Goal: Task Accomplishment & Management: Use online tool/utility

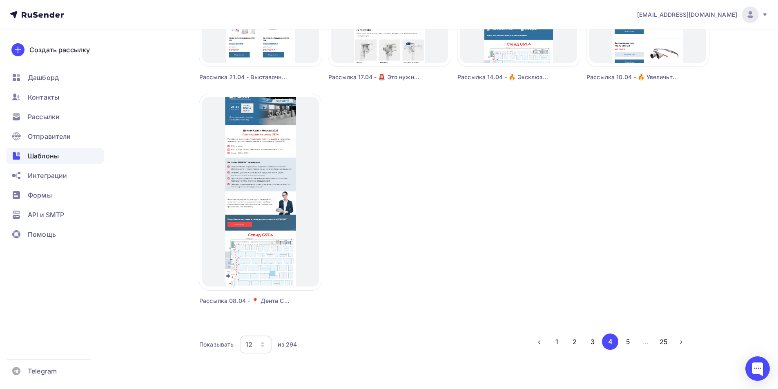
scroll to position [688, 0]
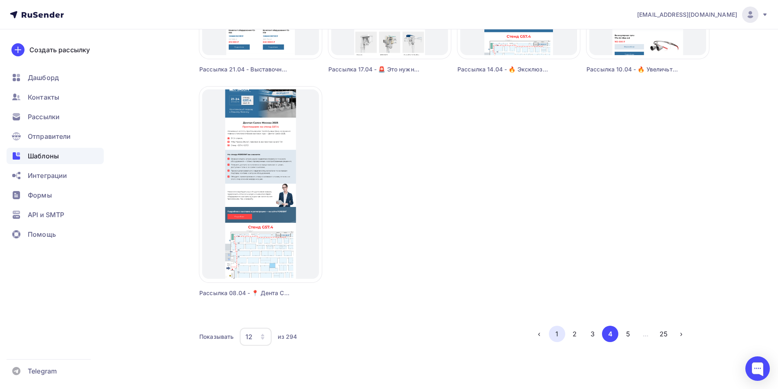
click at [558, 335] on button "1" at bounding box center [557, 334] width 16 height 16
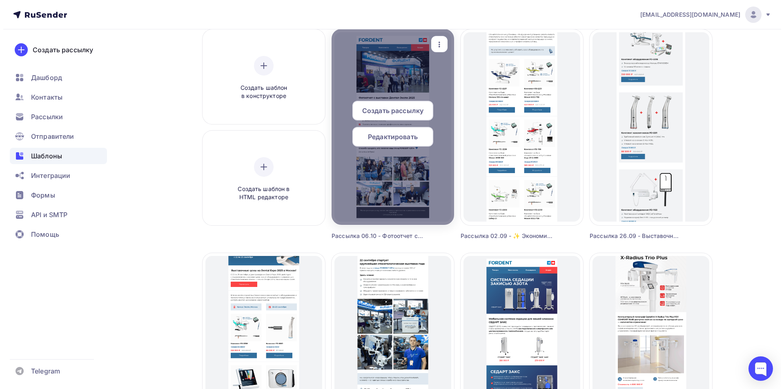
scroll to position [0, 0]
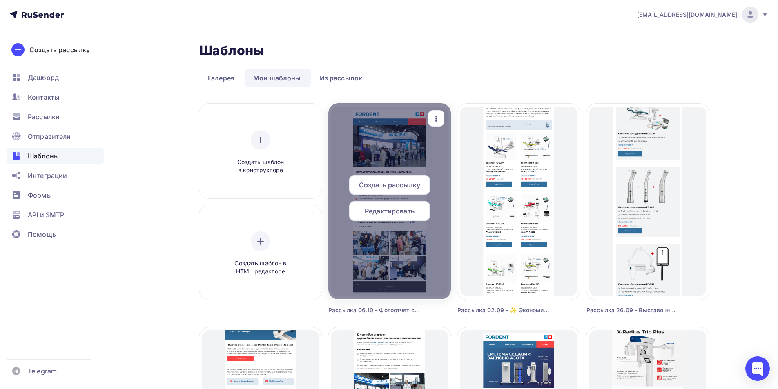
click at [438, 118] on icon "button" at bounding box center [436, 119] width 10 height 10
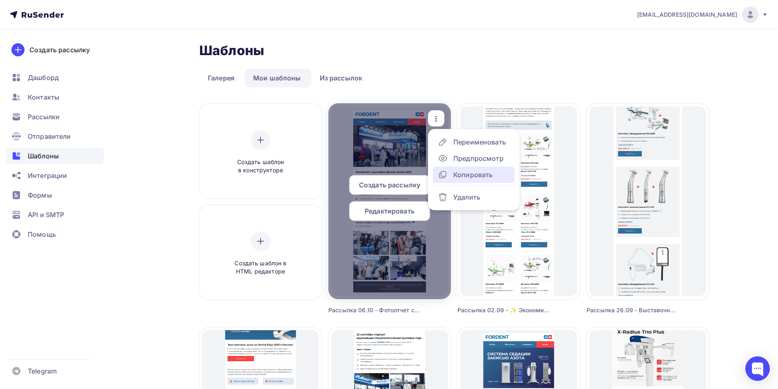
drag, startPoint x: 463, startPoint y: 174, endPoint x: 431, endPoint y: 140, distance: 46.5
click at [462, 174] on div "Копировать" at bounding box center [472, 175] width 39 height 10
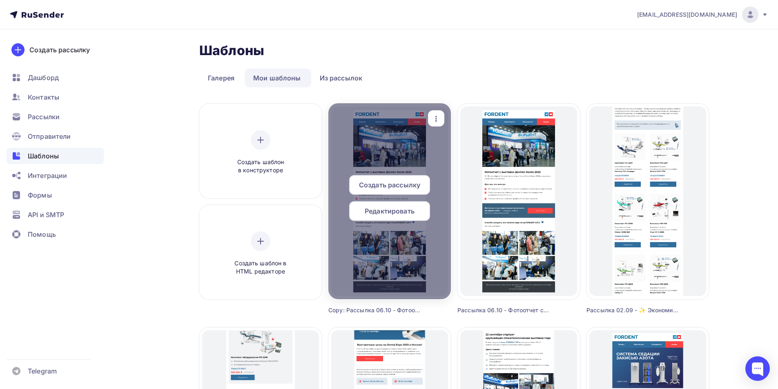
click at [436, 118] on icon "button" at bounding box center [436, 119] width 2 height 6
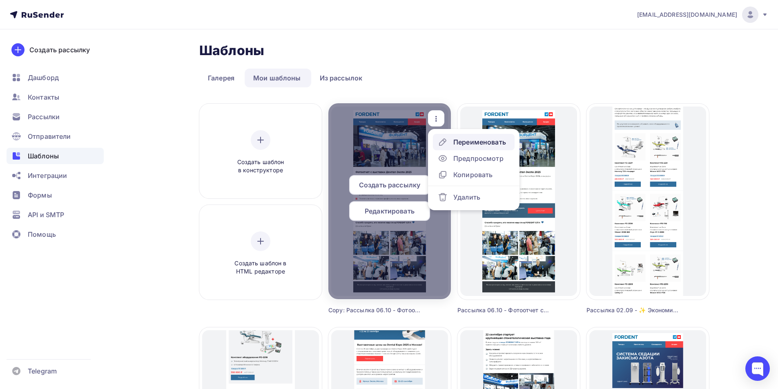
click at [462, 144] on div "Переименовать" at bounding box center [479, 142] width 53 height 10
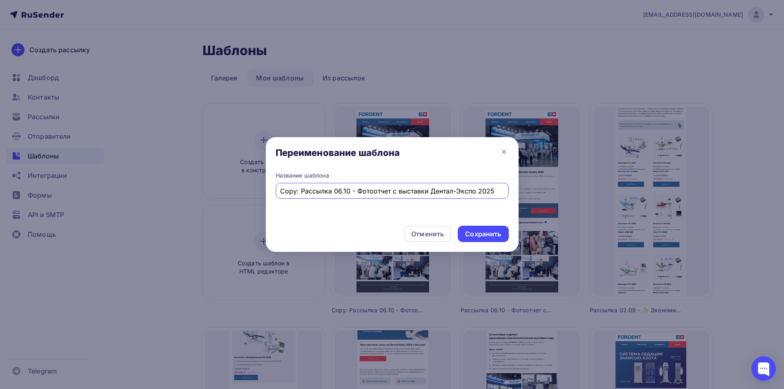
drag, startPoint x: 301, startPoint y: 192, endPoint x: 265, endPoint y: 192, distance: 36.4
click at [254, 195] on div "Переименование шаблона Название шаблона Copy: Рассылка 06.10 - Фотоотчет с выст…" at bounding box center [392, 194] width 784 height 389
click at [321, 193] on input "Рассылка 06.10 - Фотоотчет с выставки Дентал-Экспо 2025" at bounding box center [392, 191] width 224 height 10
type input "Рассылка 09.10 - 📢 Бразильский микроскоп DFV Бесплатная доставка и монтаж"
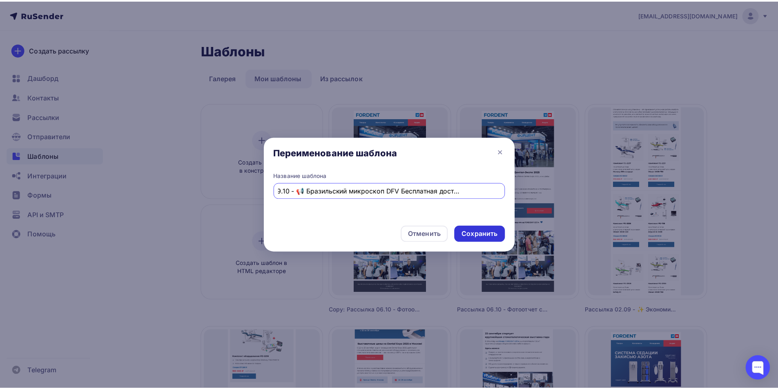
scroll to position [0, 0]
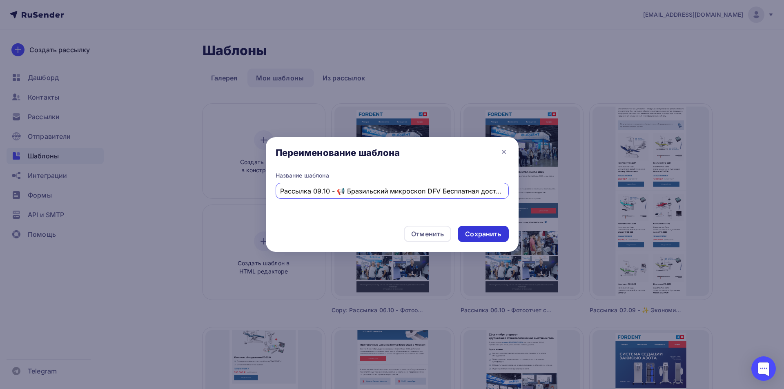
click at [484, 231] on div "Сохранить" at bounding box center [483, 233] width 36 height 9
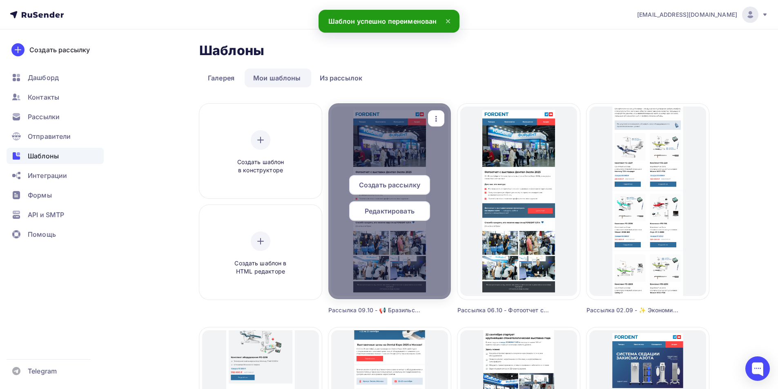
click at [392, 209] on span "Редактировать" at bounding box center [390, 211] width 50 height 10
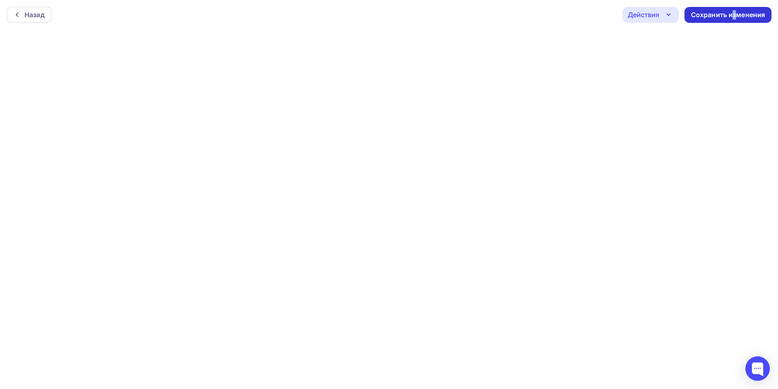
click at [734, 13] on div "Сохранить изменения" at bounding box center [728, 14] width 74 height 9
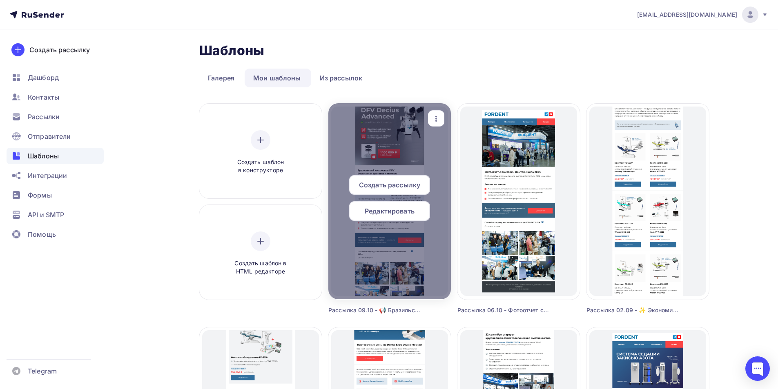
click at [376, 214] on span "Редактировать" at bounding box center [390, 211] width 50 height 10
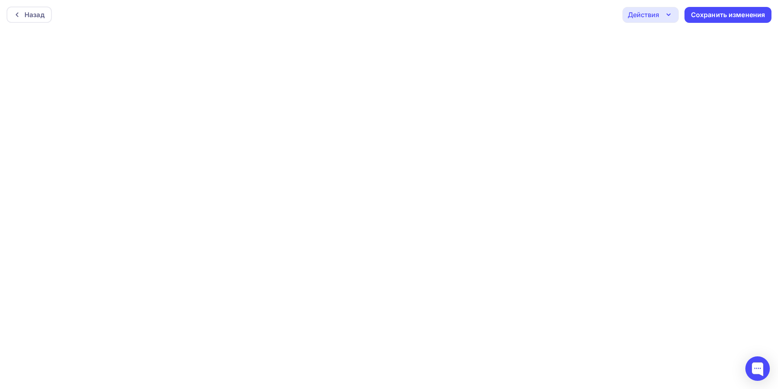
scroll to position [2, 0]
click at [715, 14] on div "Сохранить изменения" at bounding box center [728, 12] width 74 height 9
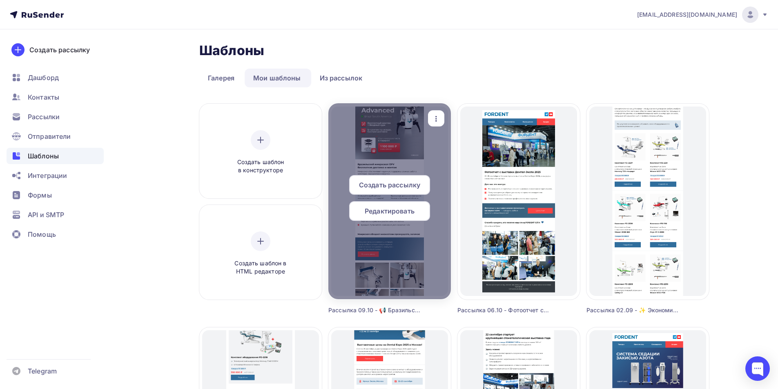
click at [394, 214] on span "Редактировать" at bounding box center [390, 211] width 50 height 10
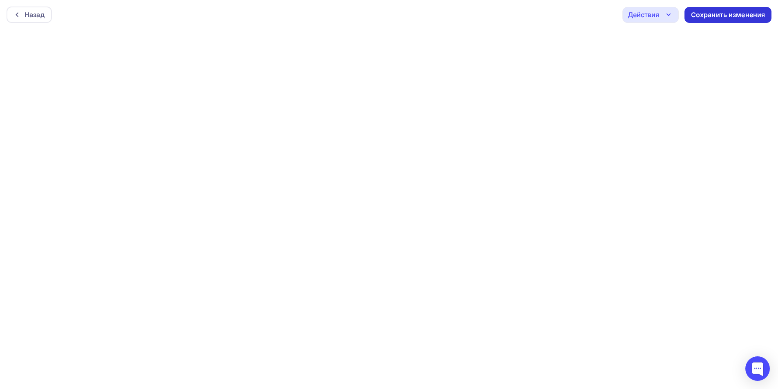
click at [722, 14] on div "Сохранить изменения" at bounding box center [728, 14] width 74 height 9
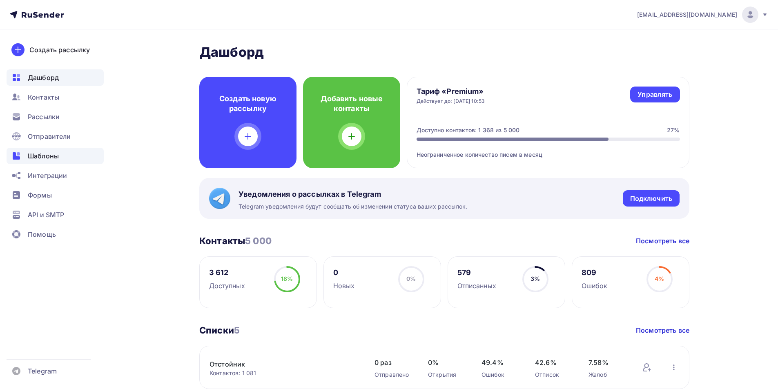
click at [46, 159] on span "Шаблоны" at bounding box center [43, 156] width 31 height 10
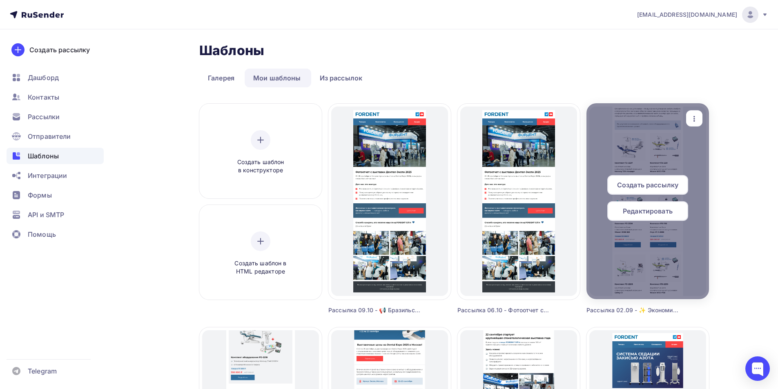
click at [651, 209] on span "Редактировать" at bounding box center [648, 211] width 50 height 10
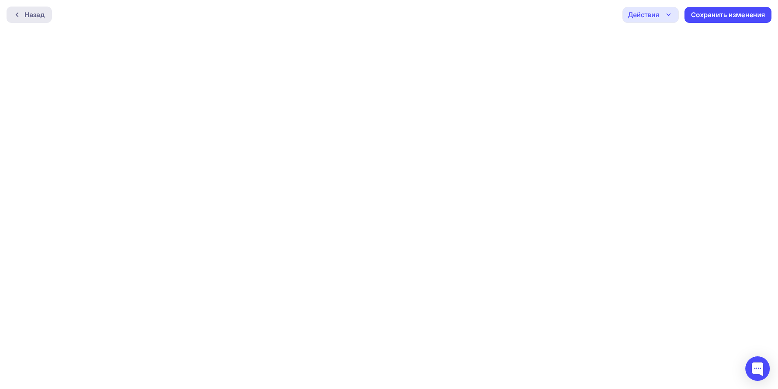
click at [27, 11] on div "Назад" at bounding box center [35, 15] width 20 height 10
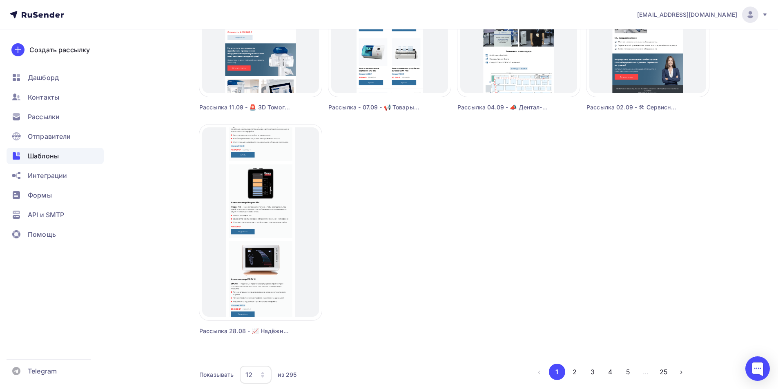
scroll to position [653, 0]
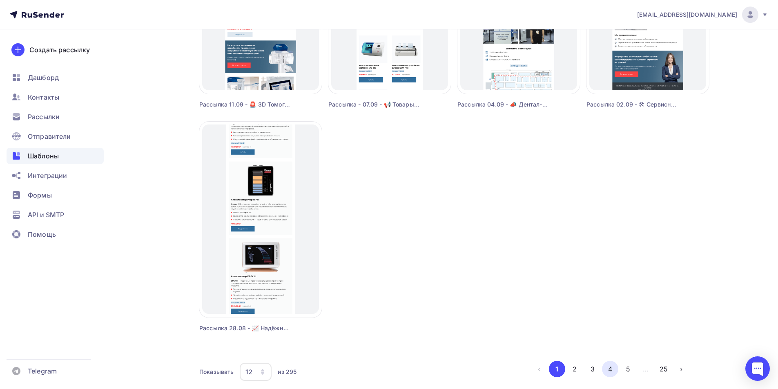
click at [608, 368] on button "4" at bounding box center [610, 369] width 16 height 16
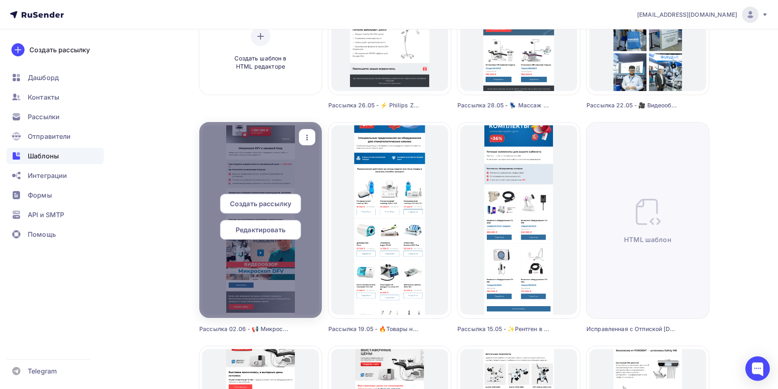
scroll to position [245, 0]
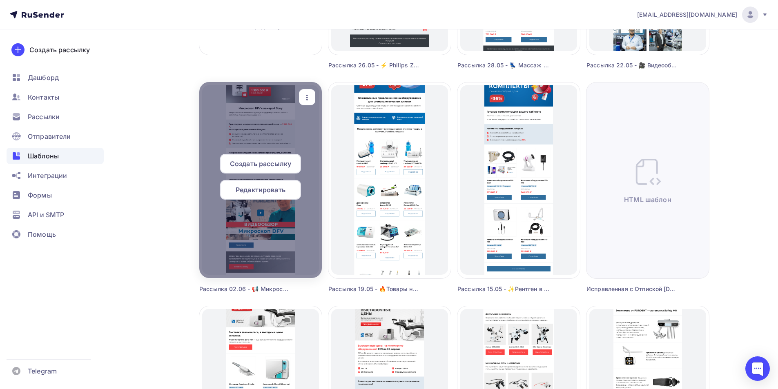
click at [254, 192] on span "Редактировать" at bounding box center [261, 190] width 50 height 10
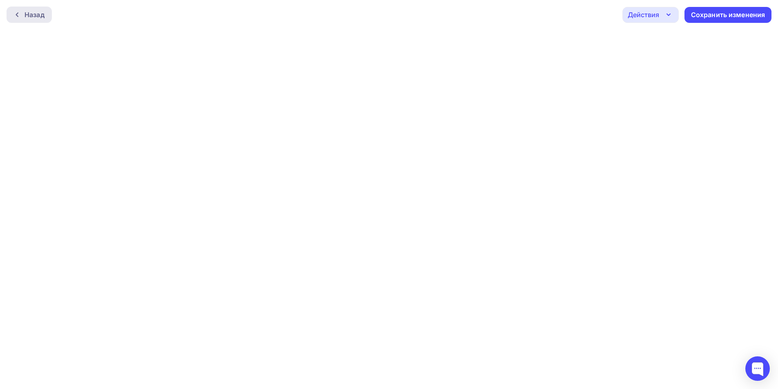
click at [28, 14] on div "Назад" at bounding box center [35, 15] width 20 height 10
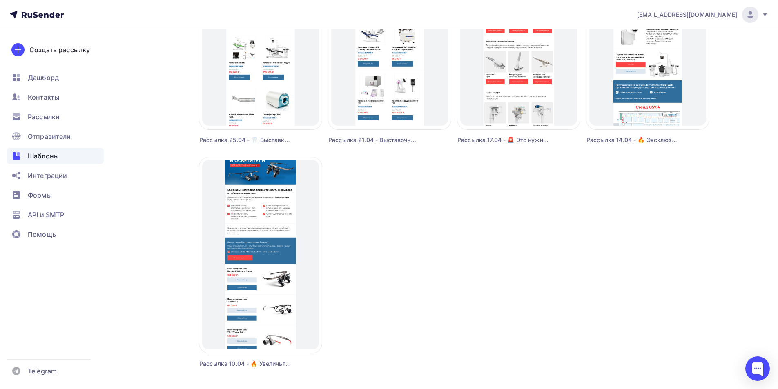
scroll to position [688, 0]
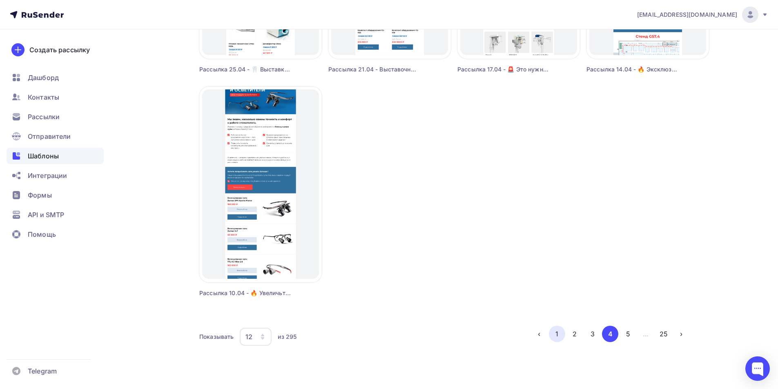
drag, startPoint x: 558, startPoint y: 336, endPoint x: 550, endPoint y: 333, distance: 8.5
click at [557, 336] on button "1" at bounding box center [557, 334] width 16 height 16
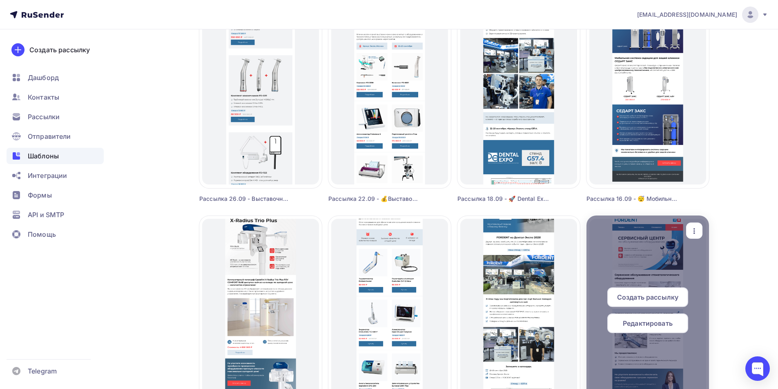
scroll to position [443, 0]
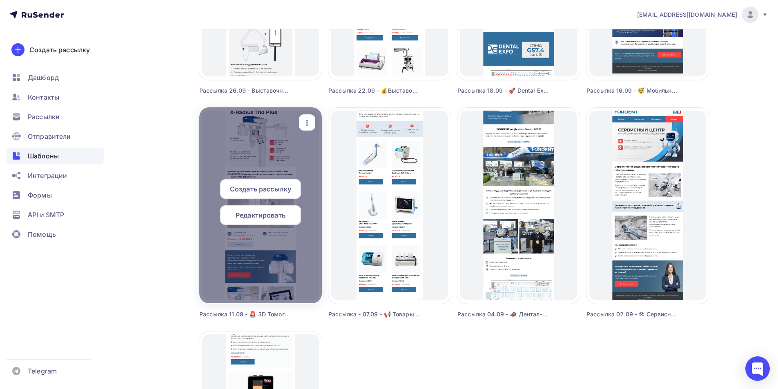
click at [283, 213] on span "Редактировать" at bounding box center [261, 215] width 50 height 10
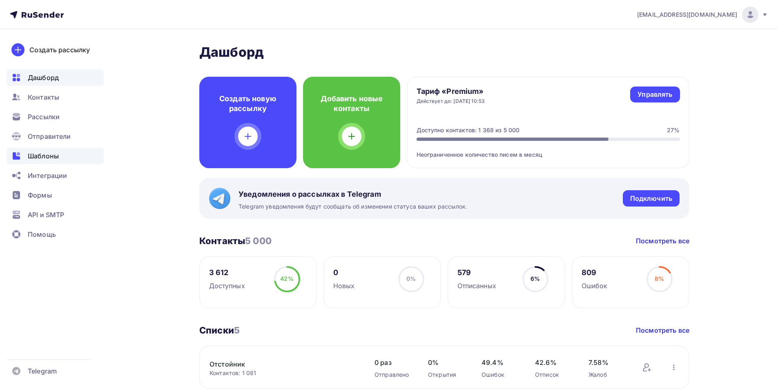
click at [45, 155] on span "Шаблоны" at bounding box center [43, 156] width 31 height 10
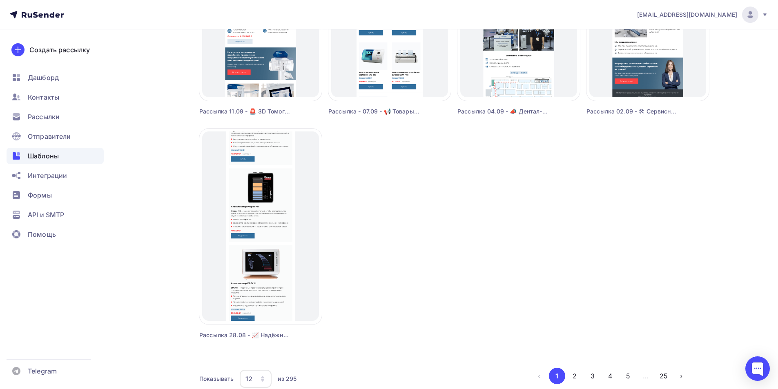
scroll to position [688, 0]
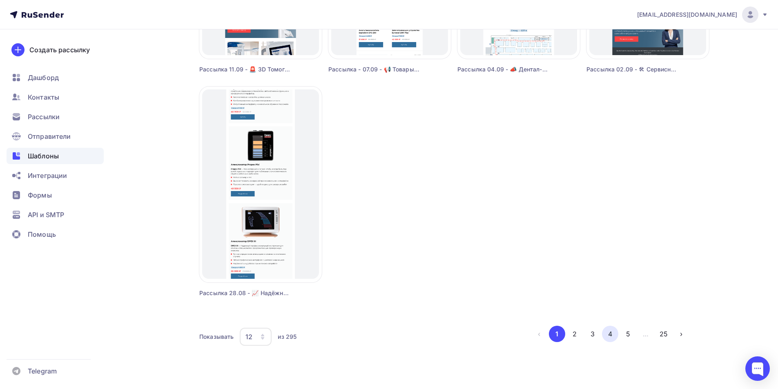
click at [606, 332] on button "4" at bounding box center [610, 334] width 16 height 16
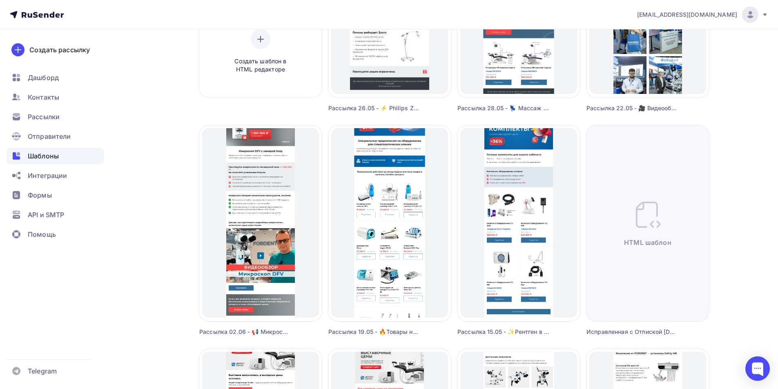
scroll to position [204, 0]
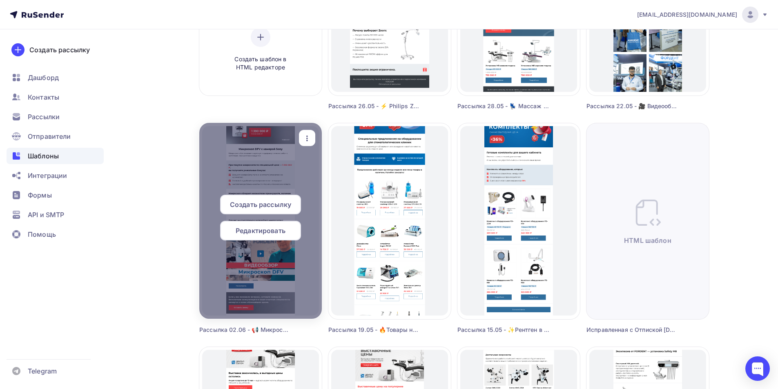
click at [262, 228] on span "Редактировать" at bounding box center [261, 231] width 50 height 10
